Goal: Communication & Community: Answer question/provide support

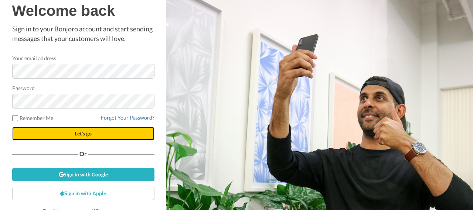
click at [61, 130] on button "Let's go" at bounding box center [83, 133] width 142 height 13
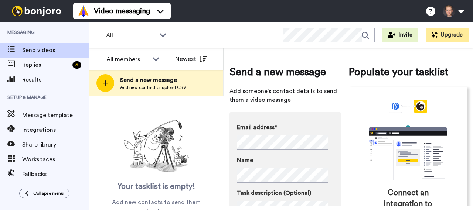
click at [142, 83] on span "Send a new message" at bounding box center [153, 80] width 66 height 9
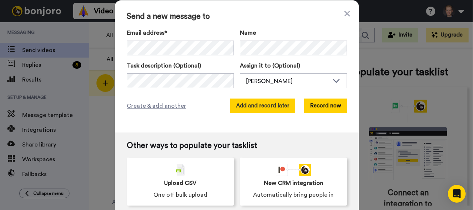
click at [261, 109] on button "Add and record later" at bounding box center [262, 106] width 65 height 15
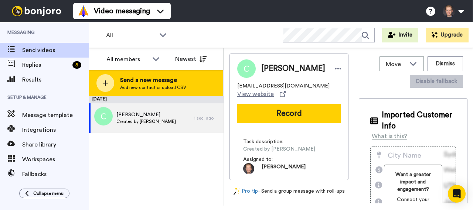
click at [121, 83] on span "Send a new message" at bounding box center [153, 80] width 66 height 9
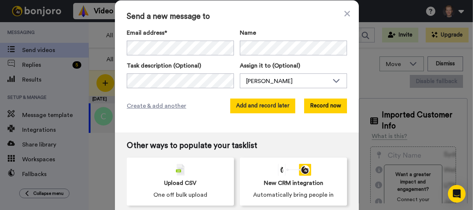
click at [265, 104] on button "Add and record later" at bounding box center [262, 106] width 65 height 15
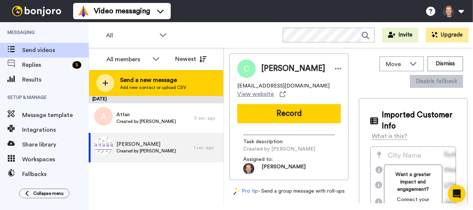
click at [138, 80] on span "Send a new message" at bounding box center [153, 80] width 66 height 9
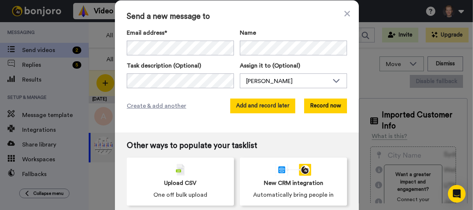
click at [247, 109] on button "Add and record later" at bounding box center [262, 106] width 65 height 15
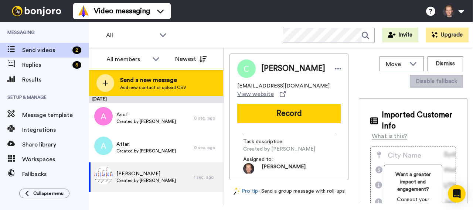
click at [109, 81] on div at bounding box center [105, 83] width 18 height 18
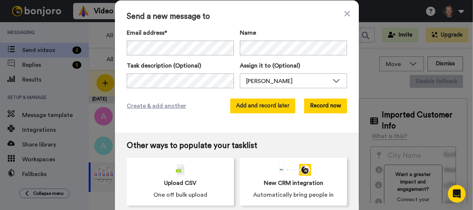
click at [264, 108] on button "Add and record later" at bounding box center [262, 106] width 65 height 15
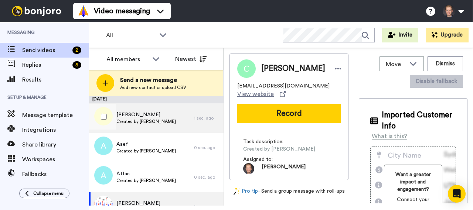
click at [151, 113] on span "[PERSON_NAME]" at bounding box center [145, 114] width 59 height 7
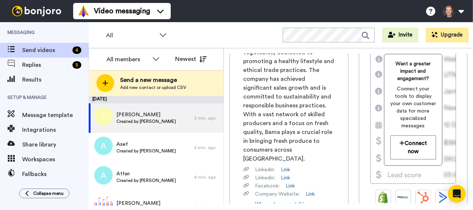
scroll to position [148, 0]
